Goal: Task Accomplishment & Management: Manage account settings

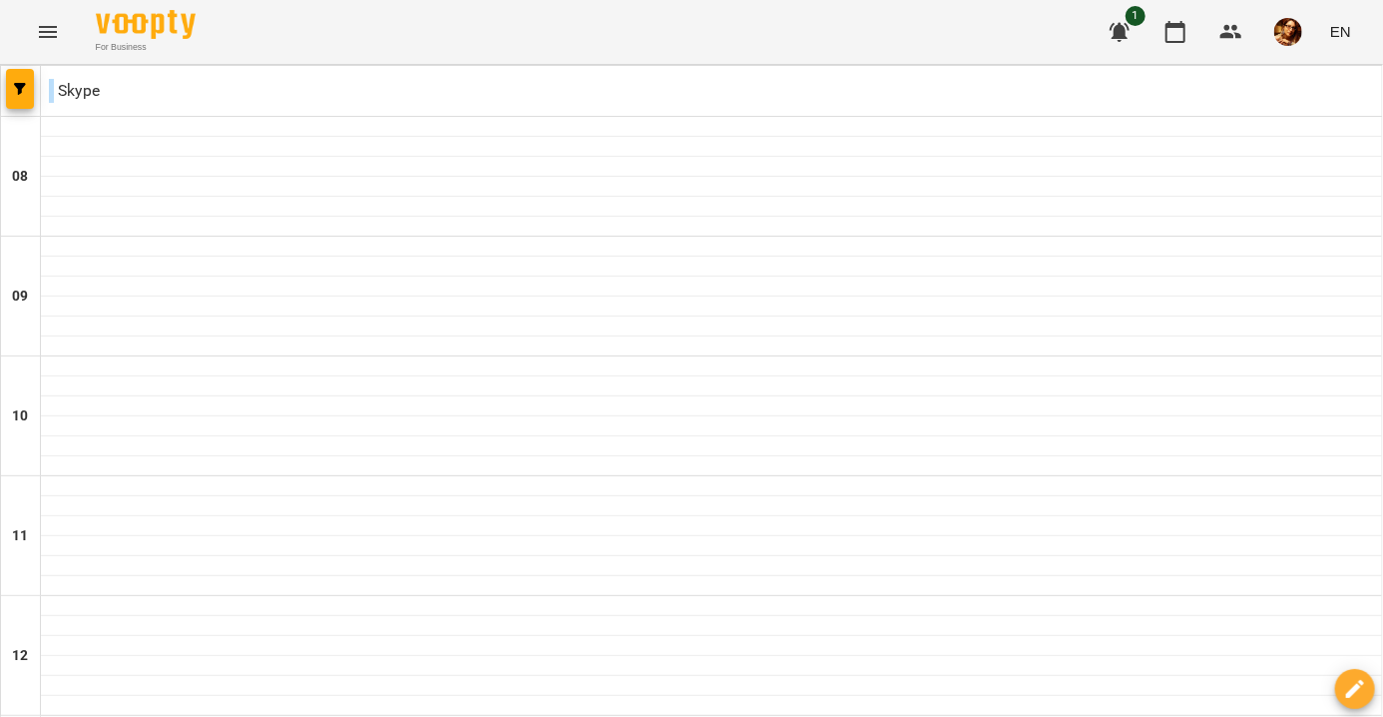
scroll to position [1010, 0]
type input "**********"
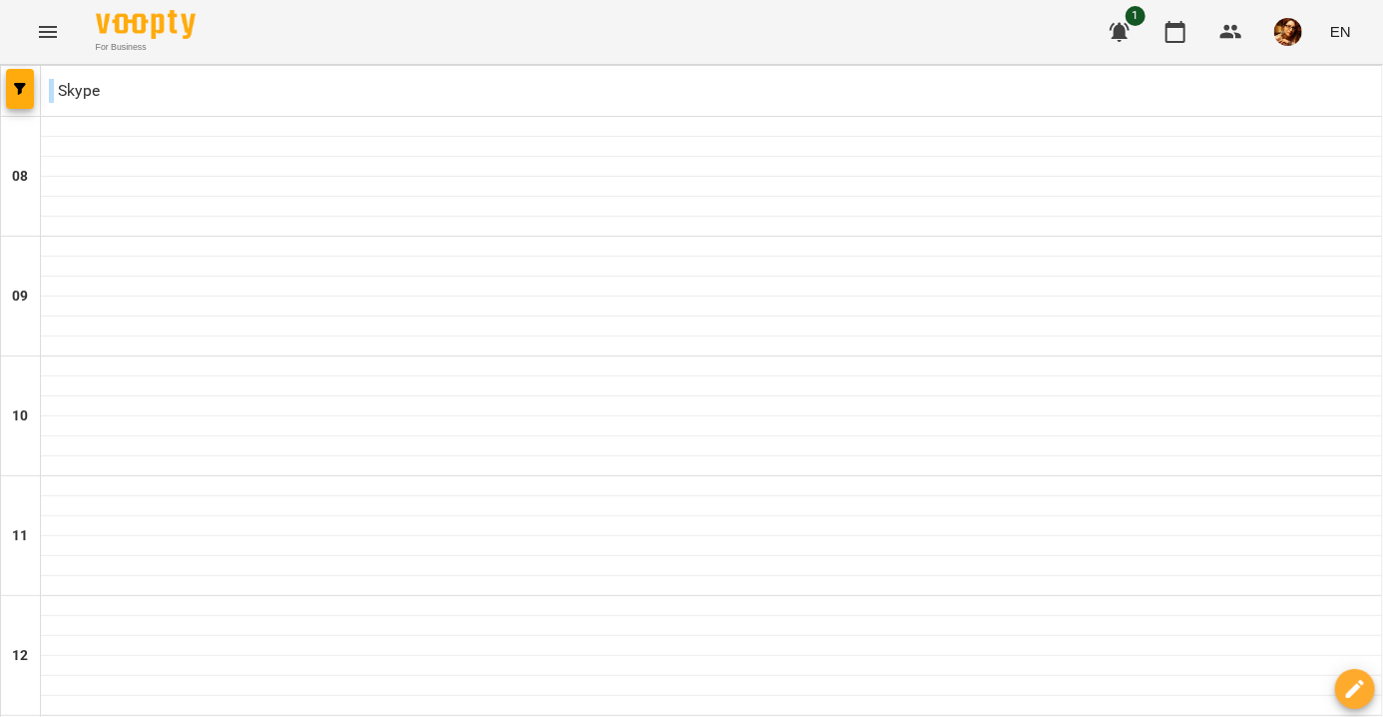
scroll to position [1010, 0]
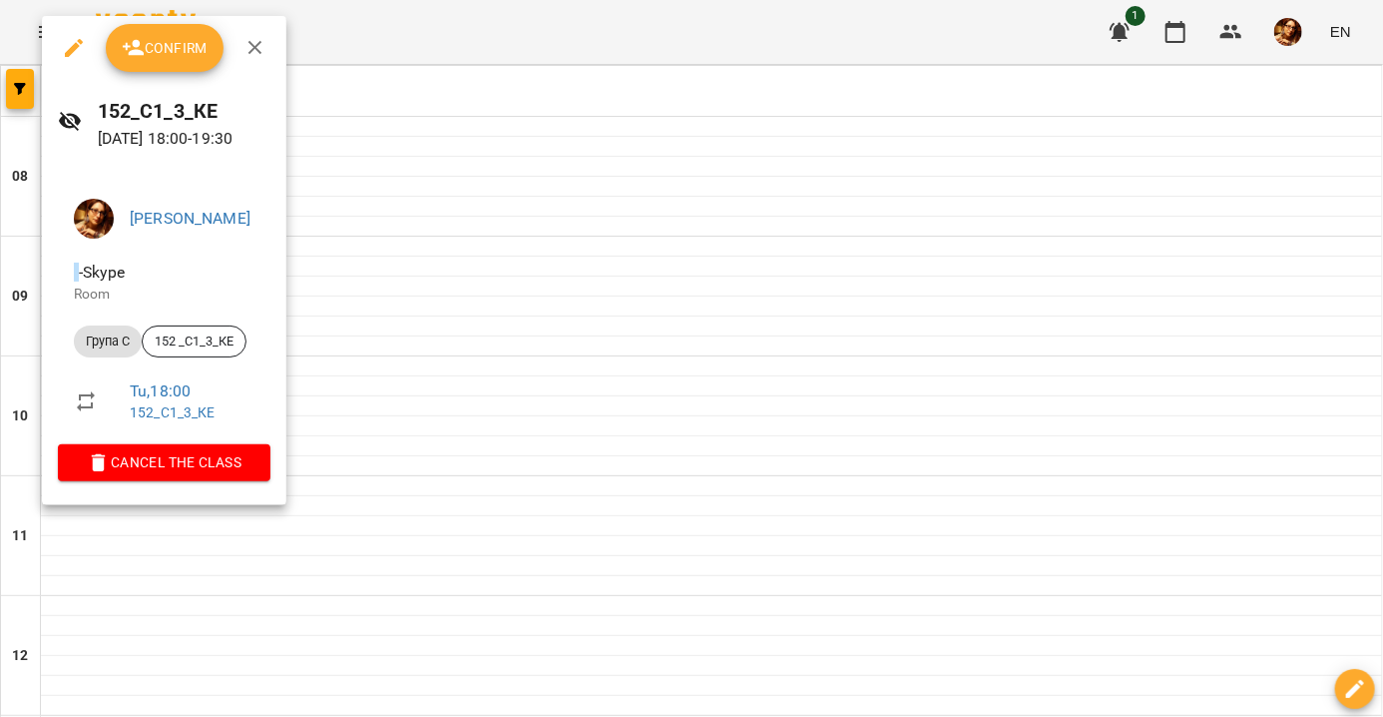
click at [187, 30] on button "Confirm" at bounding box center [165, 48] width 118 height 48
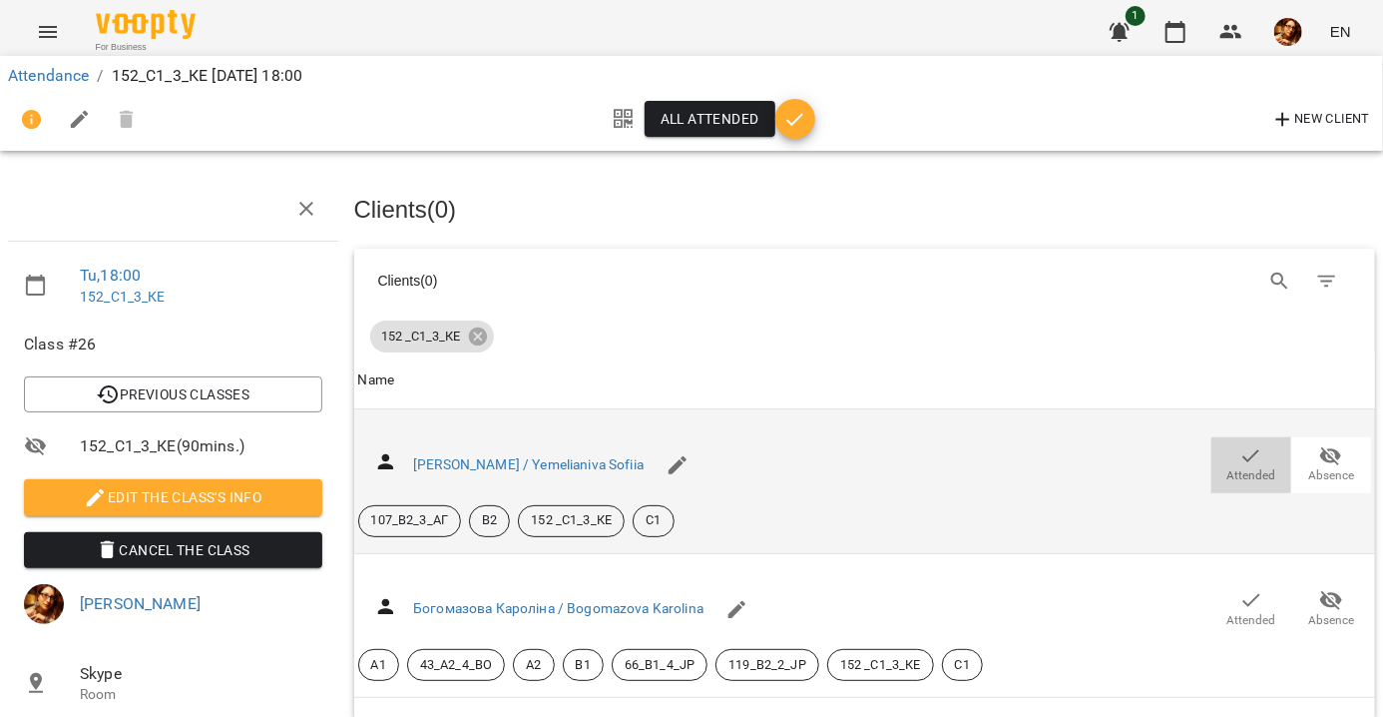
click at [1250, 451] on span "Attended" at bounding box center [1252, 464] width 56 height 40
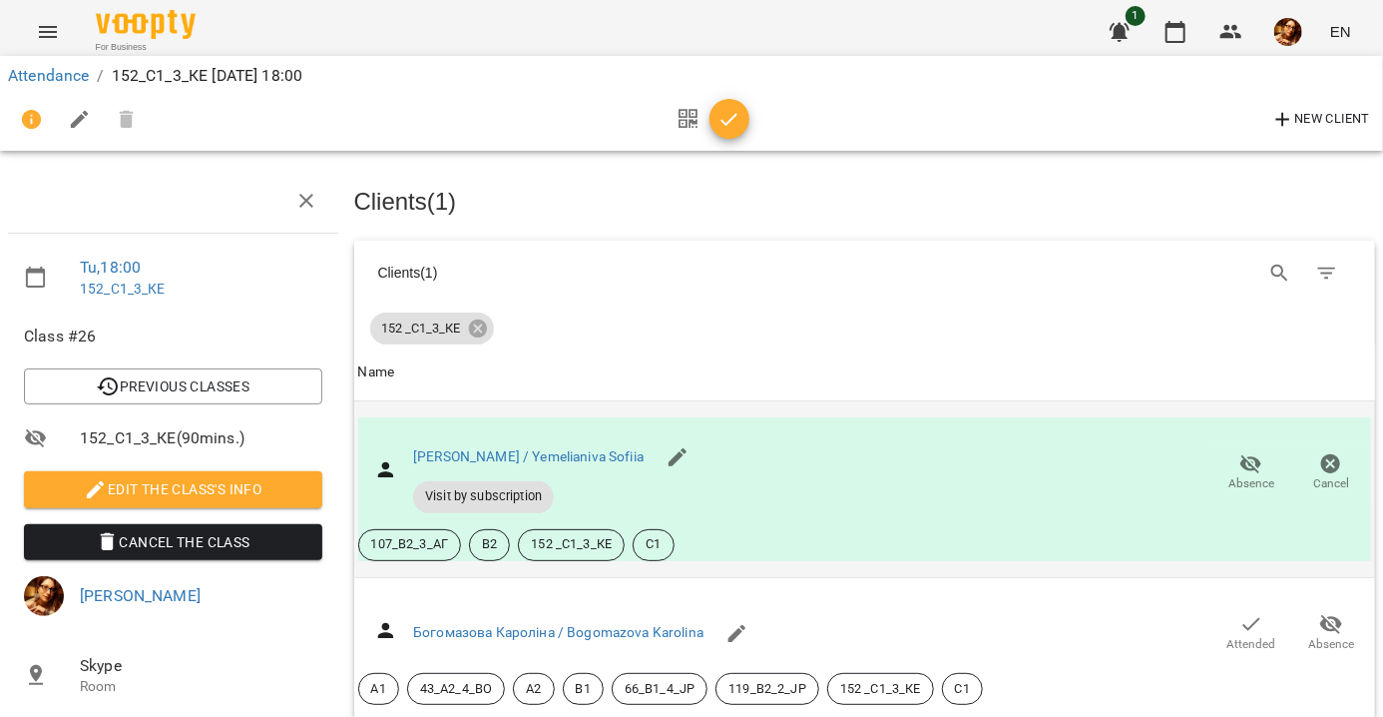
scroll to position [200, 0]
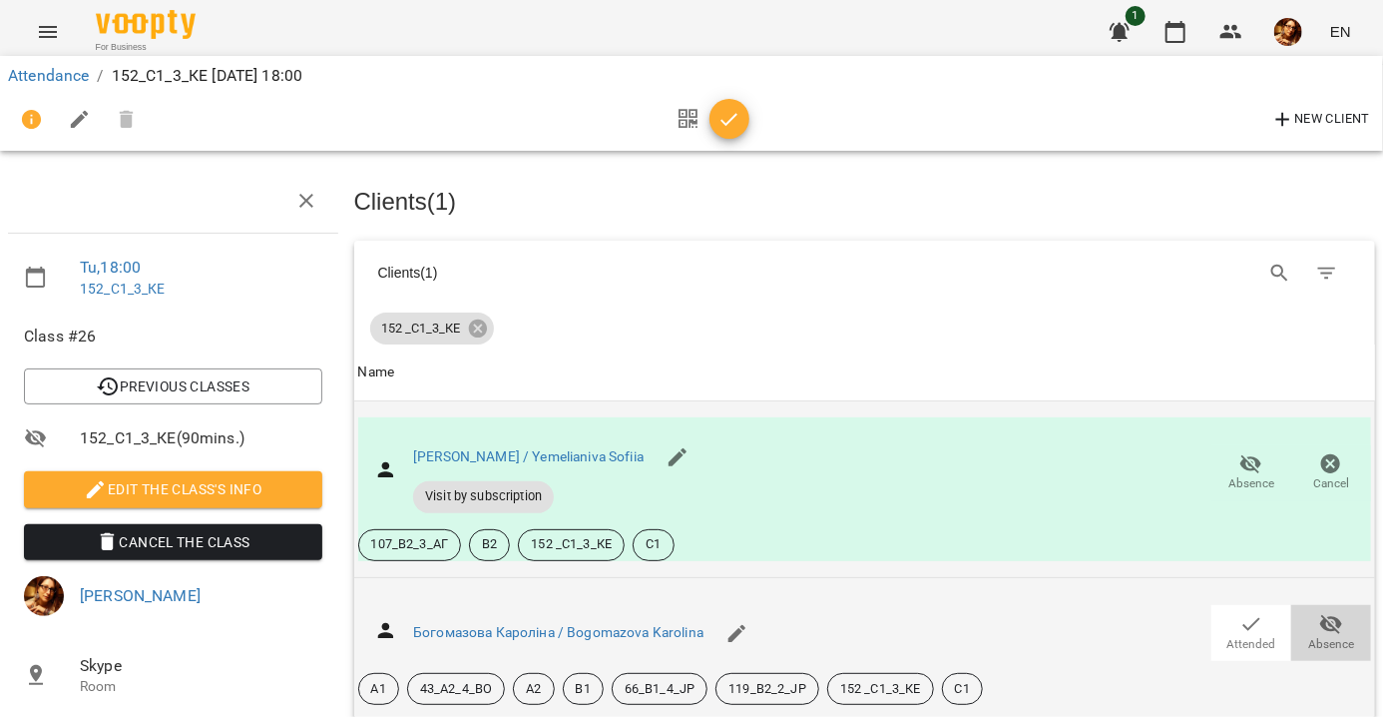
click at [1317, 605] on button "Absence" at bounding box center [1331, 633] width 80 height 56
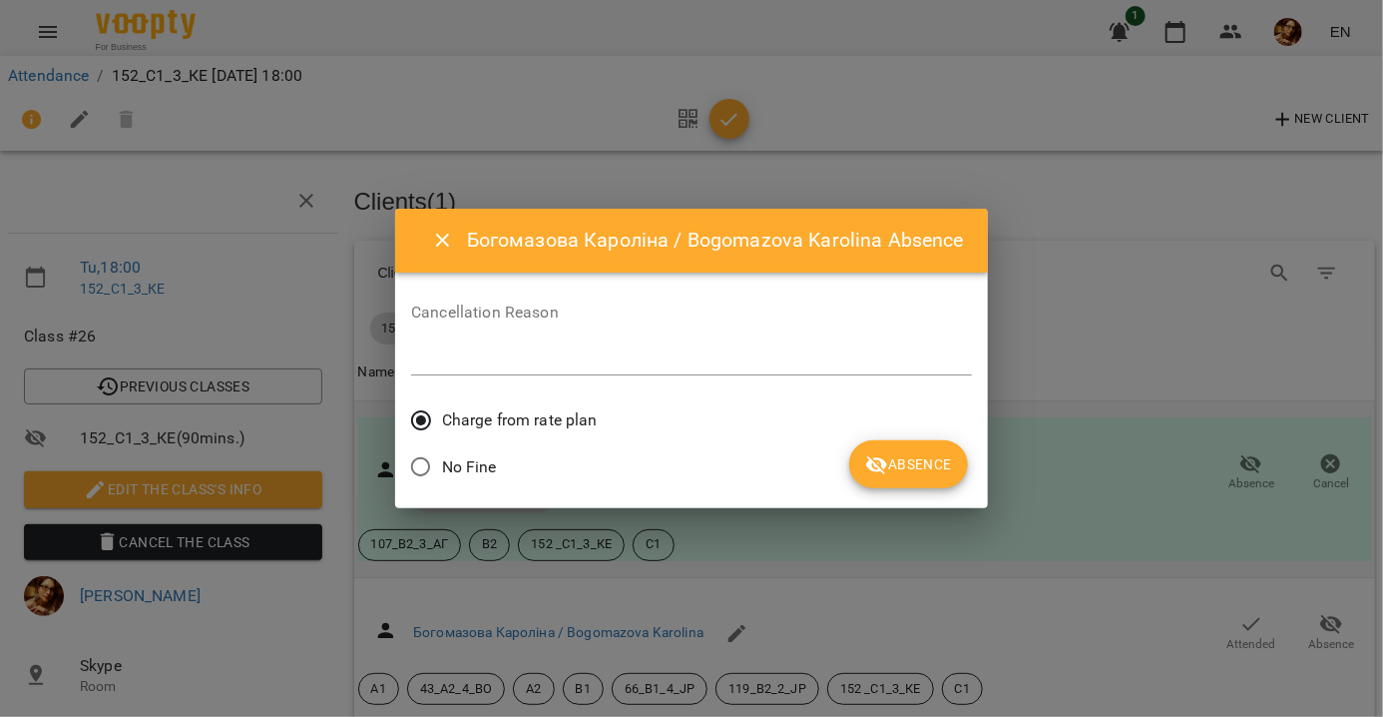
click at [886, 480] on button "Absence" at bounding box center [908, 464] width 119 height 48
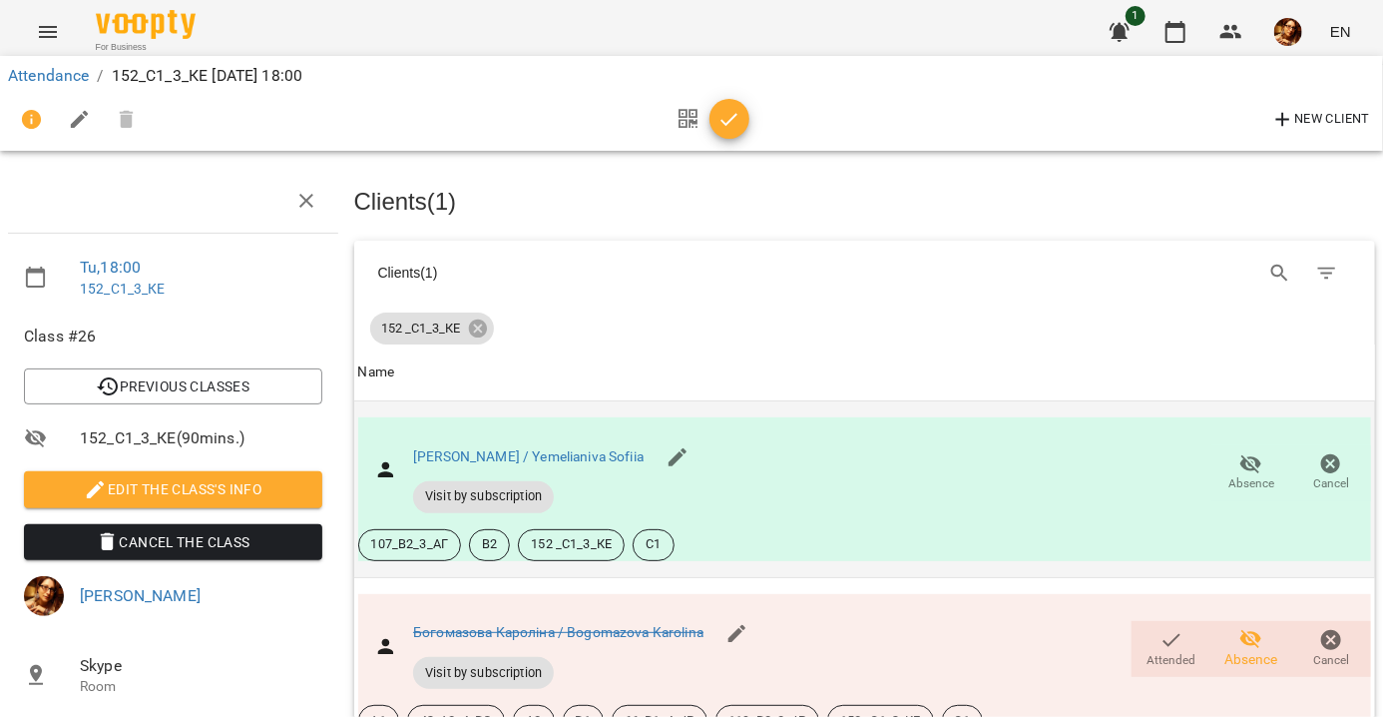
scroll to position [499, 0]
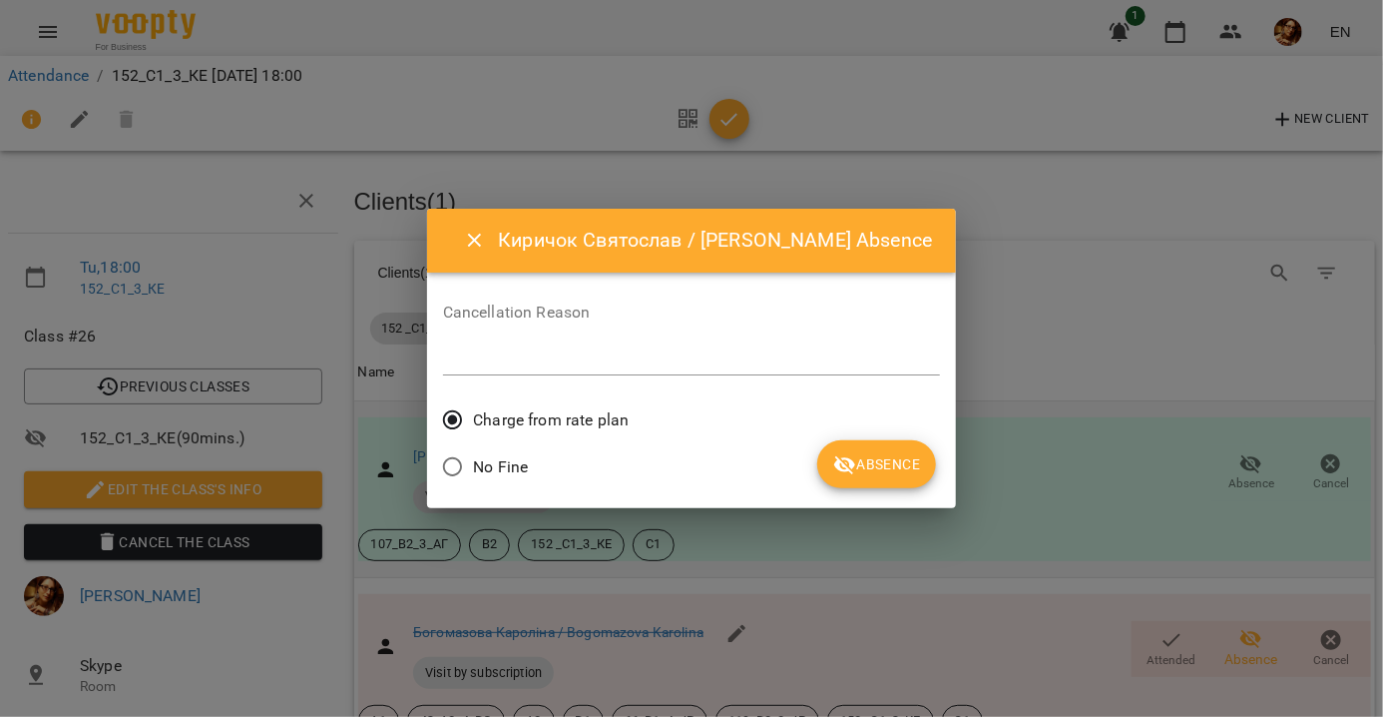
click at [888, 482] on button "Absence" at bounding box center [876, 464] width 119 height 48
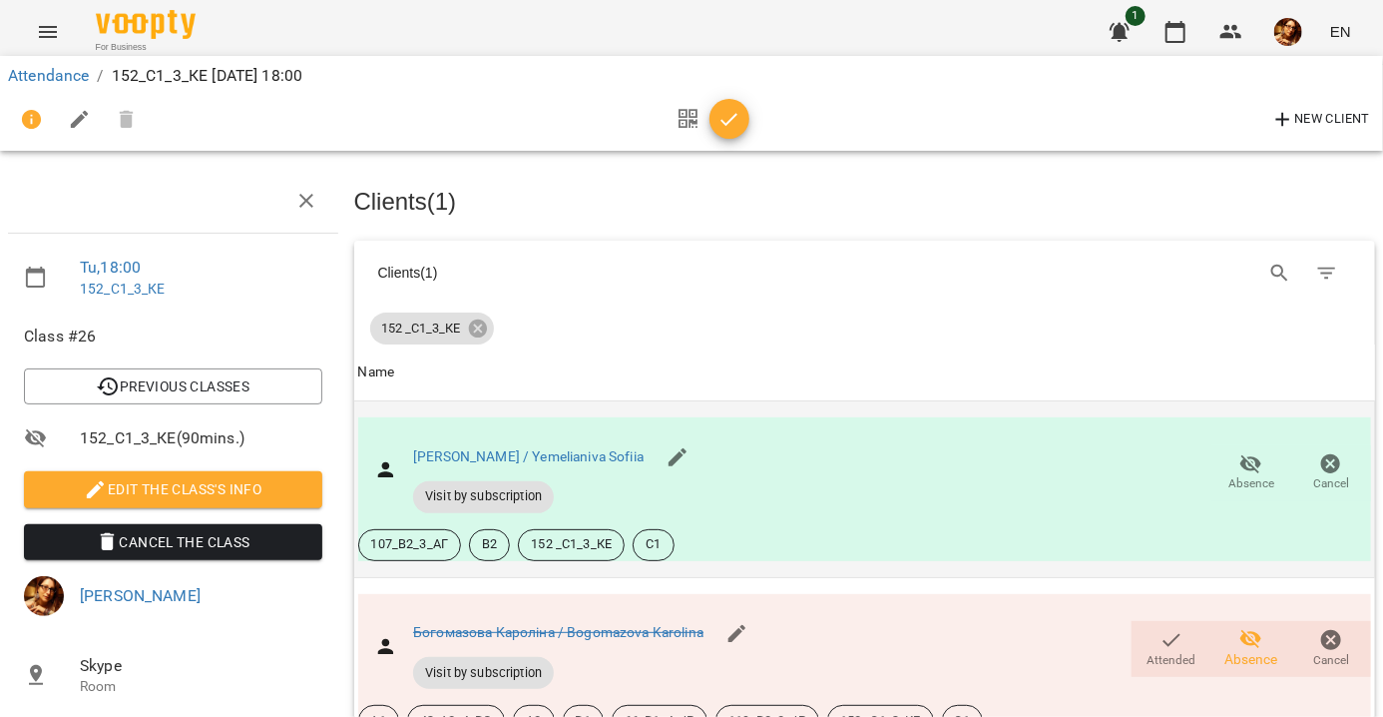
scroll to position [941, 0]
